Goal: Task Accomplishment & Management: Use online tool/utility

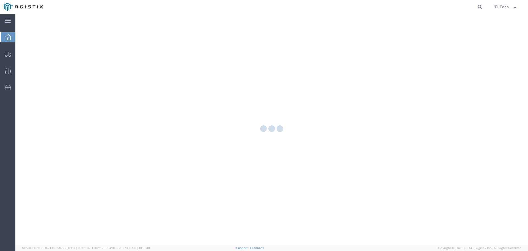
drag, startPoint x: 480, startPoint y: 6, endPoint x: 486, endPoint y: 8, distance: 5.6
click at [480, 6] on icon at bounding box center [480, 7] width 8 height 8
click at [364, 7] on input "search" at bounding box center [392, 6] width 167 height 13
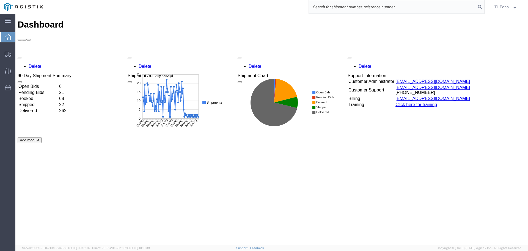
click at [340, 6] on input "search" at bounding box center [392, 6] width 167 height 13
type input "56965258"
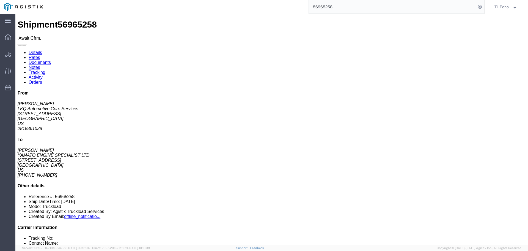
click link "Rates"
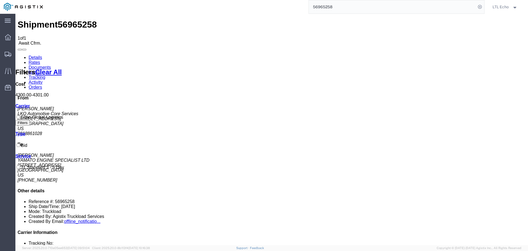
click at [37, 55] on link "Details" at bounding box center [35, 57] width 13 height 5
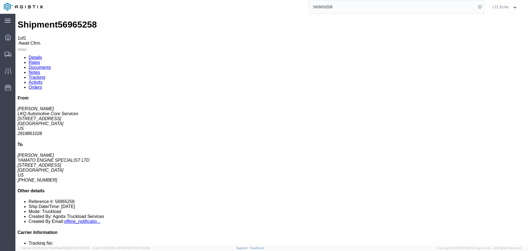
drag, startPoint x: 358, startPoint y: 59, endPoint x: 355, endPoint y: 57, distance: 3.9
click p "Bill Of Lading: 56965258 Purchase Order: ENG-093"
drag, startPoint x: 347, startPoint y: 59, endPoint x: 338, endPoint y: 59, distance: 9.4
click b "ENG-093"
drag, startPoint x: 335, startPoint y: 60, endPoint x: 350, endPoint y: 58, distance: 14.4
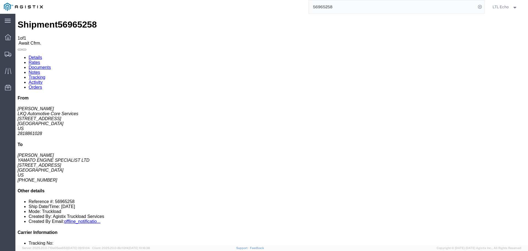
click span "Purchase Order: ENG-093"
click div "Ship From LKQ Automotive Core Services ([PERSON_NAME]) 1760 [STREET_ADDRESS] 28…"
click link "Confirm"
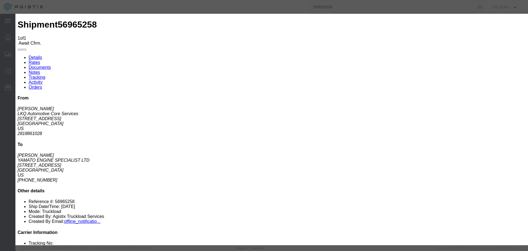
click div
click input "checkbox"
checkbox input "true"
type input "LTL Echo"
type input "+ 8005116111"
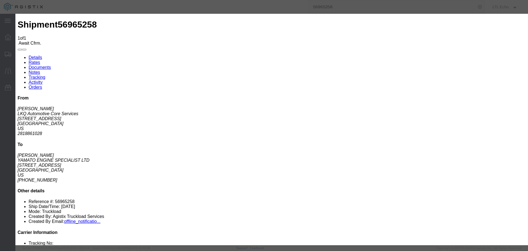
drag, startPoint x: 202, startPoint y: 70, endPoint x: 195, endPoint y: 65, distance: 7.8
click input "text"
type input "64508405"
click button "Submit"
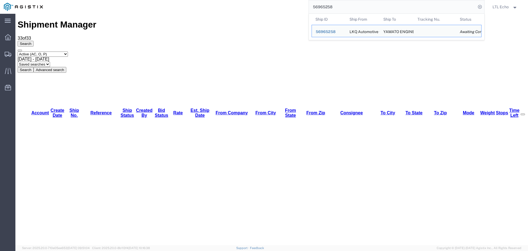
click at [324, 7] on input "56965258" at bounding box center [392, 6] width 167 height 13
paste input "54241"
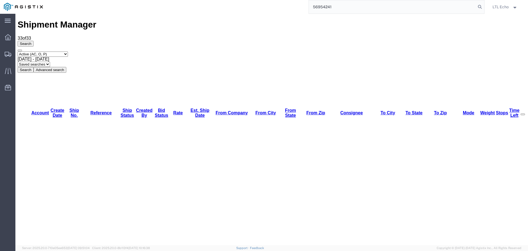
type input "56954241"
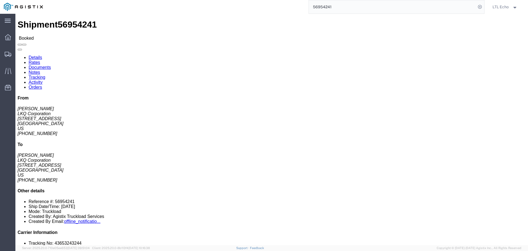
click link "Tracking"
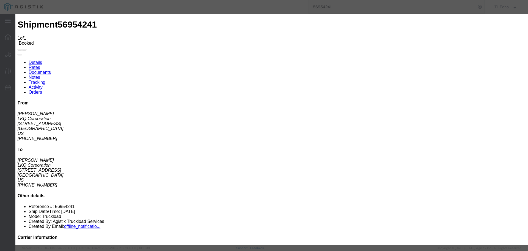
type input "[DATE]"
type input "2:00 PM"
select select "PICKEDUP"
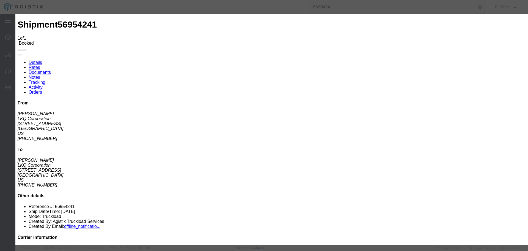
type input "[DATE]"
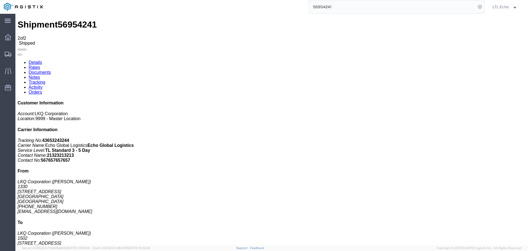
click at [319, 6] on input "56954241" at bounding box center [392, 6] width 167 height 13
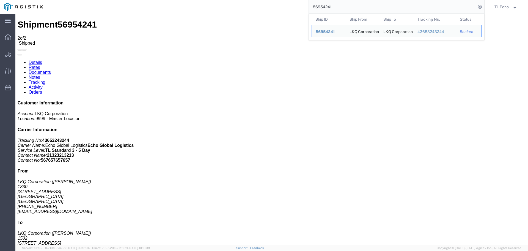
click at [319, 6] on input "56954241" at bounding box center [392, 6] width 167 height 13
paste input "78470"
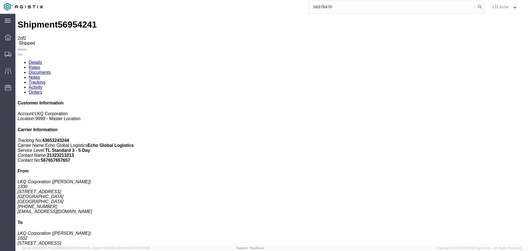
type input "56978470"
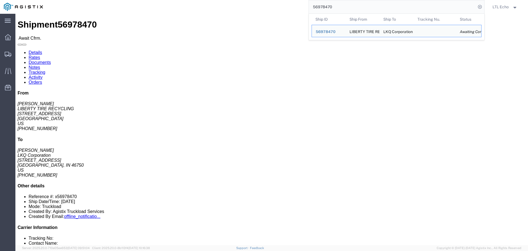
click div "Shipment Detail Ship From LIBERTY TIRE RECYCLING ([PERSON_NAME]) [STREET_ADDRES…"
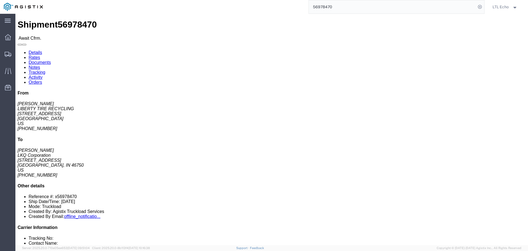
click link "Rates"
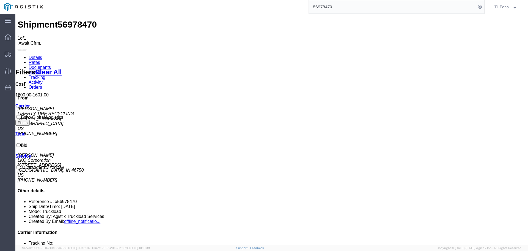
drag, startPoint x: 31, startPoint y: 33, endPoint x: 68, endPoint y: 14, distance: 41.0
click at [31, 55] on link "Details" at bounding box center [35, 57] width 13 height 5
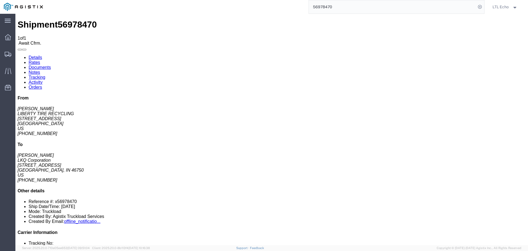
click link "Confirm"
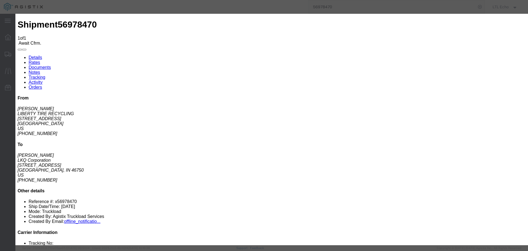
click label
click input "checkbox"
checkbox input "true"
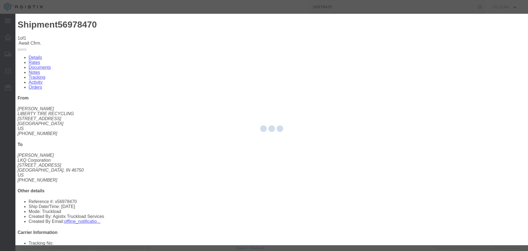
type input "LTL Echo"
type input "+ 8005116111"
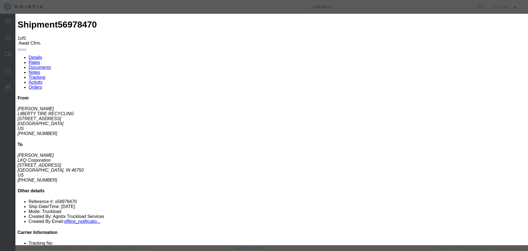
click input "text"
type input "64508526"
click button "Submit"
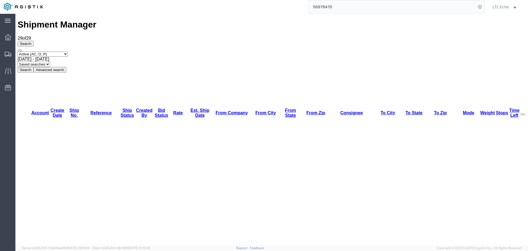
click at [324, 6] on input "56978470" at bounding box center [392, 6] width 167 height 13
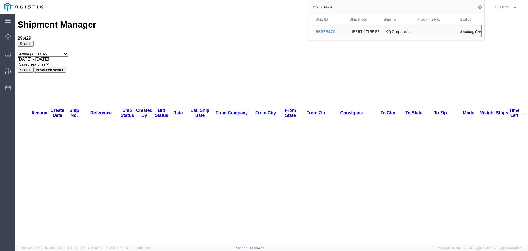
click at [324, 6] on input "56978470" at bounding box center [392, 6] width 167 height 13
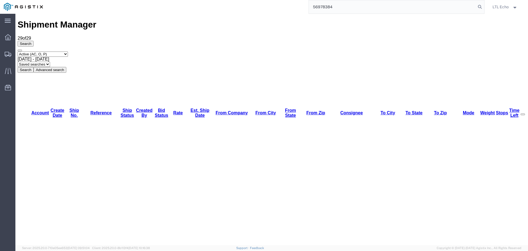
type input "56978384"
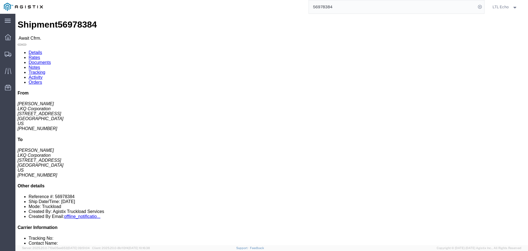
click link "Rates"
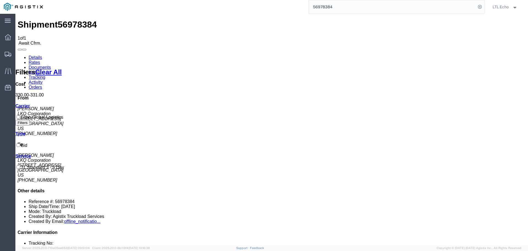
drag, startPoint x: 37, startPoint y: 32, endPoint x: 104, endPoint y: 16, distance: 69.3
click at [37, 55] on link "Details" at bounding box center [35, 57] width 13 height 5
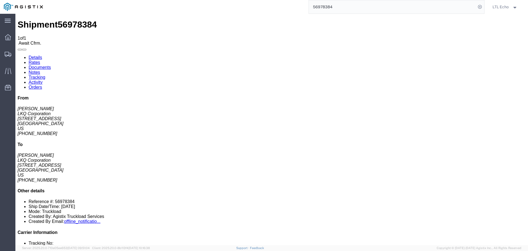
click link "Confirm"
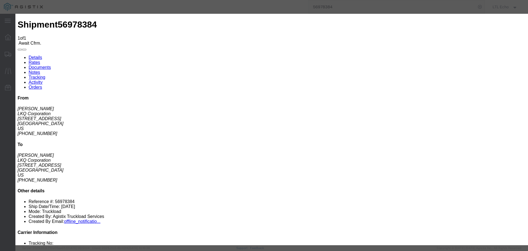
click div
click input "checkbox"
checkbox input "true"
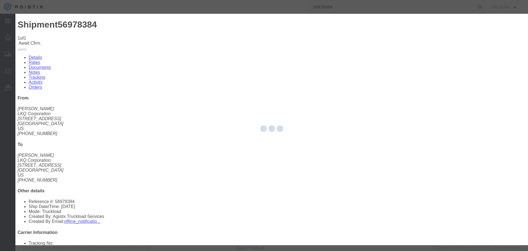
type input "LTL Echo"
type input "+ 8005116111"
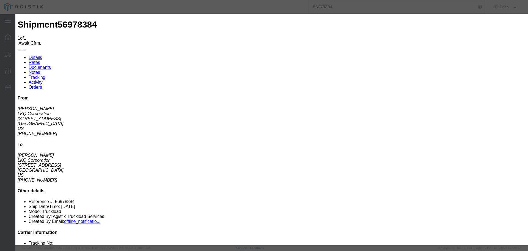
click input "text"
type input "64508587"
click button "Submit"
